Goal: Navigation & Orientation: Find specific page/section

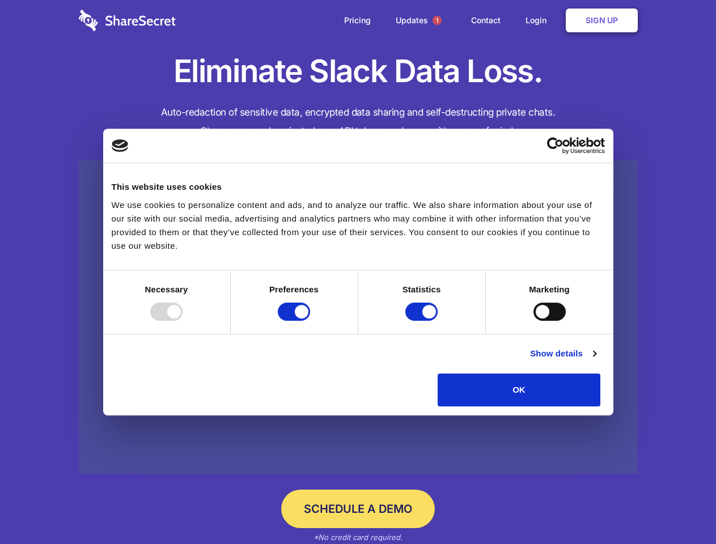
click at [182, 321] on div at bounding box center [166, 312] width 32 height 18
click at [310, 321] on input "Preferences" at bounding box center [294, 312] width 32 height 18
checkbox input "false"
click at [423, 321] on input "Statistics" at bounding box center [421, 312] width 32 height 18
checkbox input "false"
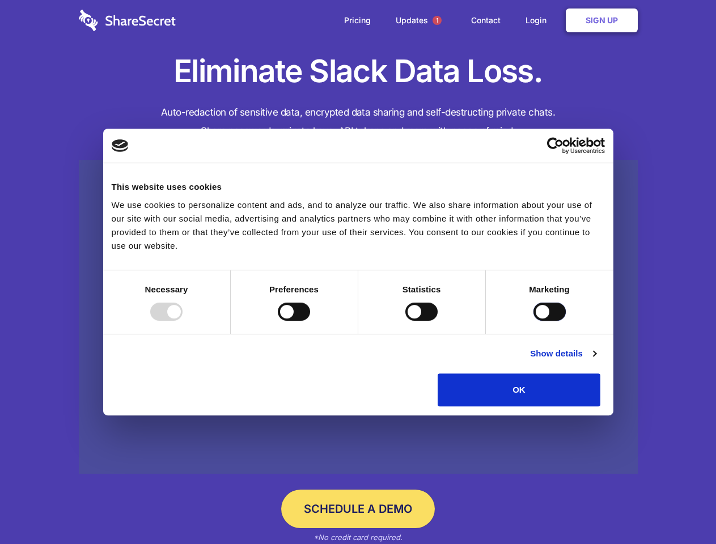
click at [533, 321] on input "Marketing" at bounding box center [549, 312] width 32 height 18
checkbox input "true"
click at [596, 360] on link "Show details" at bounding box center [563, 354] width 66 height 14
click at [0, 0] on li "Necessary 7 Necessary cookies help make a website usable by enabling basic func…" at bounding box center [0, 0] width 0 height 0
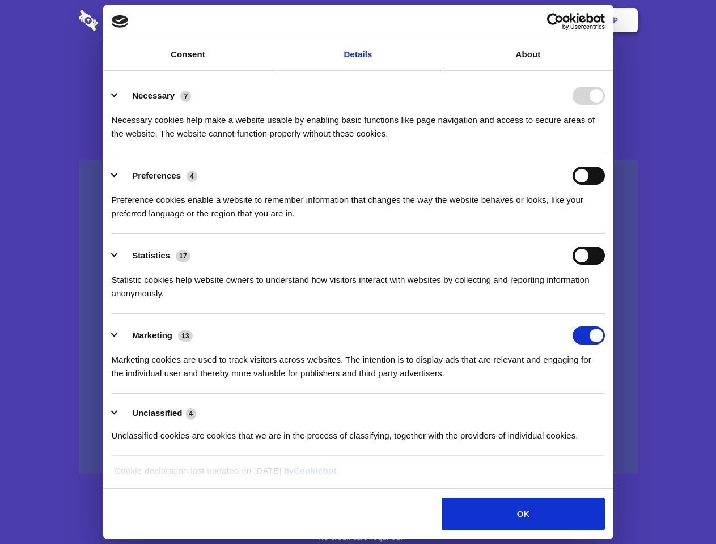
click at [436, 20] on span "1" at bounding box center [436, 20] width 9 height 9
